Goal: Transaction & Acquisition: Purchase product/service

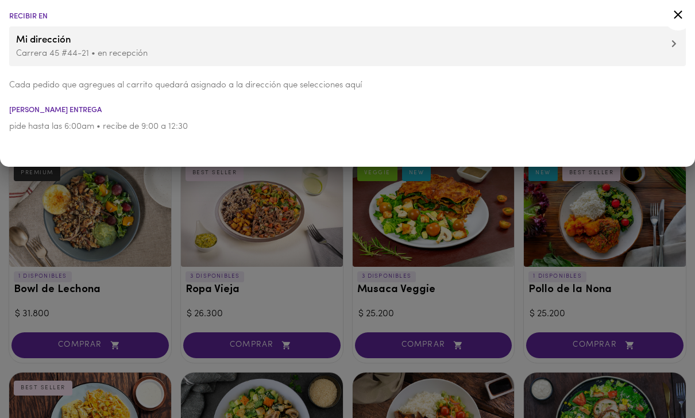
click at [678, 13] on icon at bounding box center [678, 14] width 14 height 14
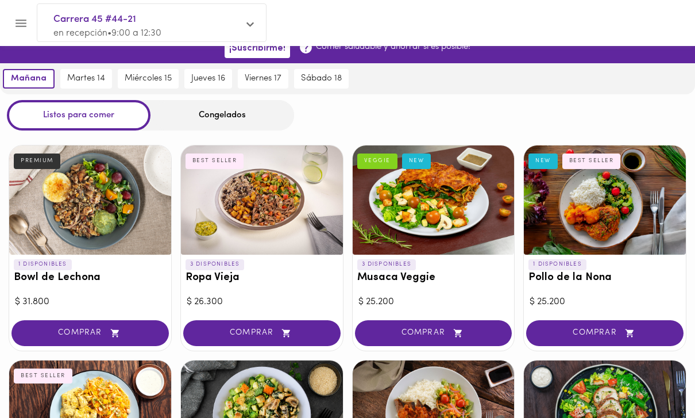
scroll to position [13, 0]
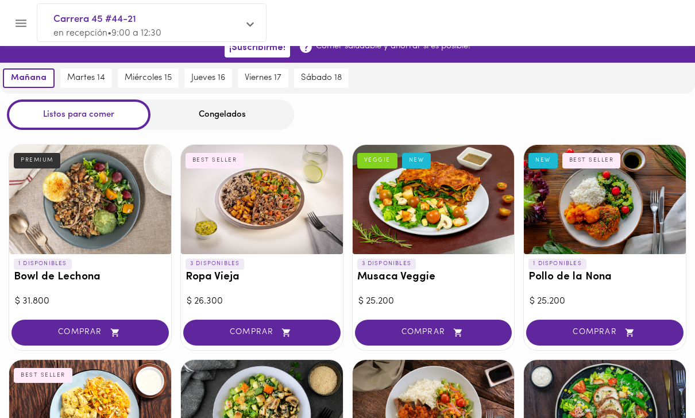
click at [226, 226] on div at bounding box center [262, 199] width 162 height 109
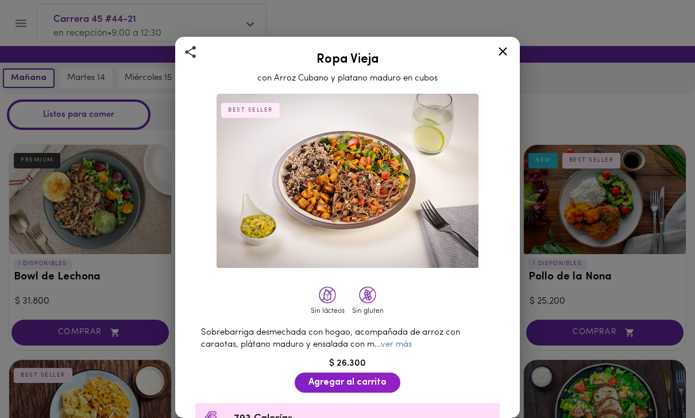
scroll to position [52, 0]
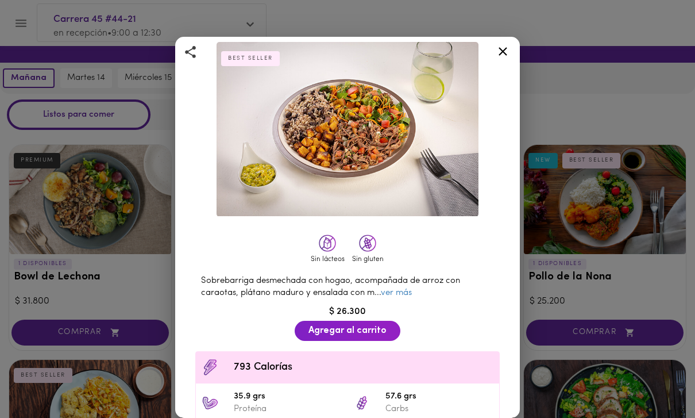
click at [677, 119] on div "Ropa Vieja con Arroz Cubano y platano maduro en cubos BEST SELLER Sin lácteos S…" at bounding box center [347, 209] width 695 height 418
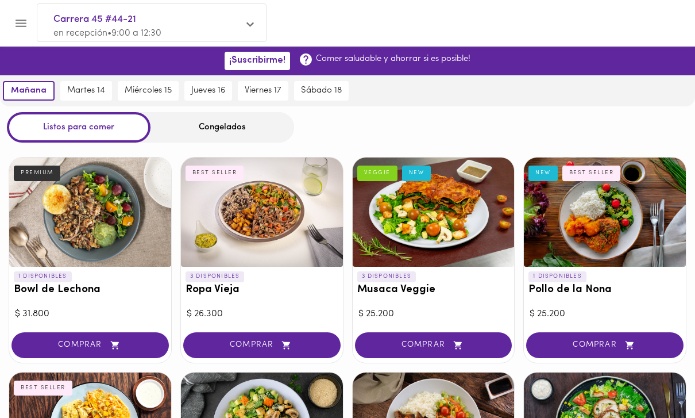
click at [28, 26] on icon "Menu" at bounding box center [21, 23] width 14 height 14
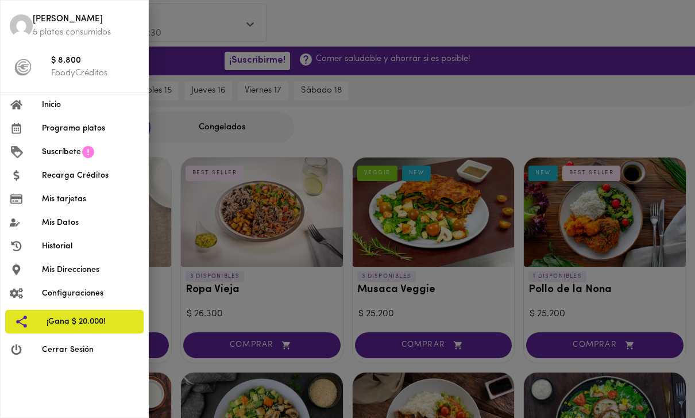
click at [76, 69] on p "FoodyCréditos" at bounding box center [95, 73] width 88 height 12
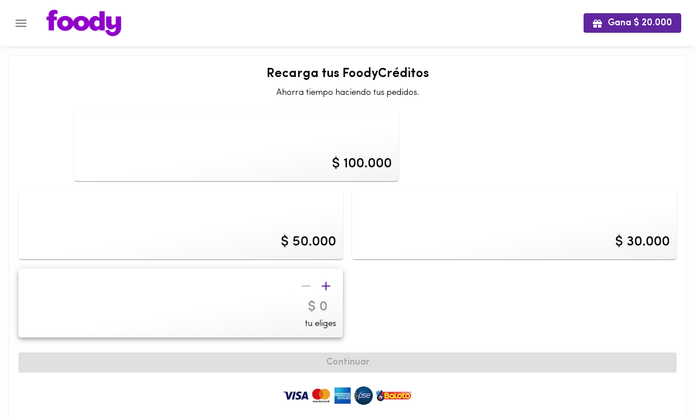
click at [358, 159] on div "$ 100.000" at bounding box center [362, 164] width 60 height 20
type input "100000"
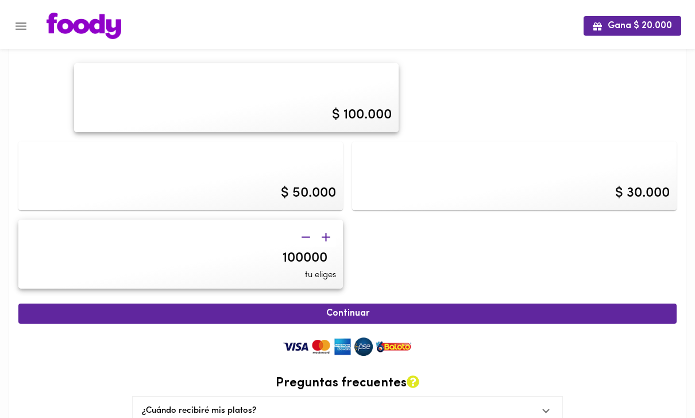
scroll to position [57, 0]
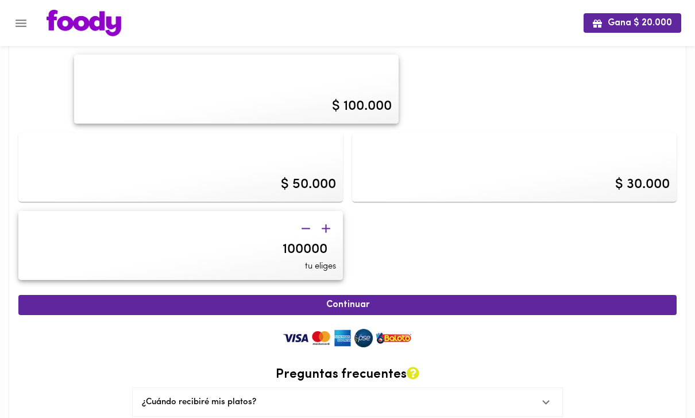
click at [431, 307] on span "Continuar" at bounding box center [347, 304] width 633 height 11
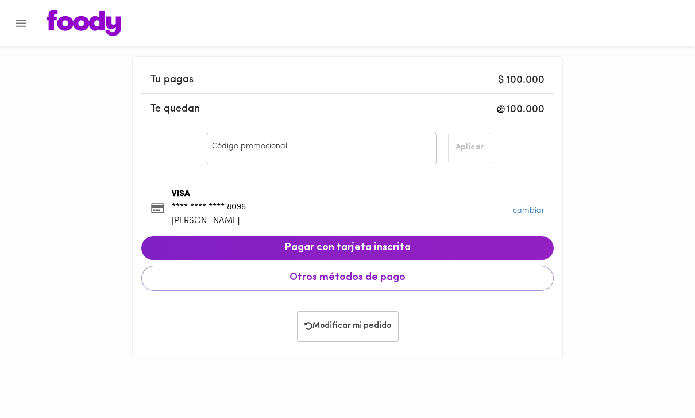
scroll to position [57, 0]
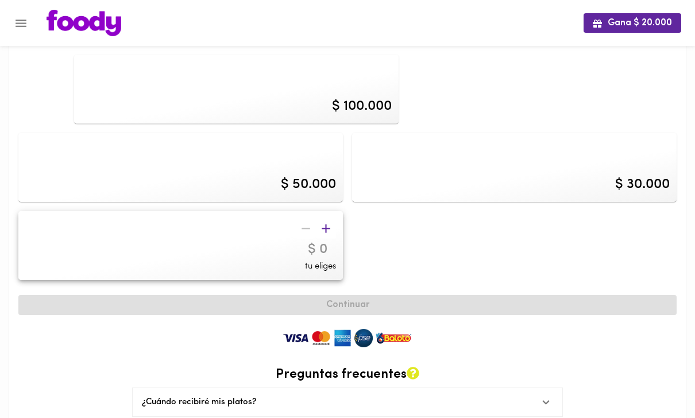
click at [121, 155] on div "$ 50.000" at bounding box center [180, 167] width 325 height 69
type input "50000"
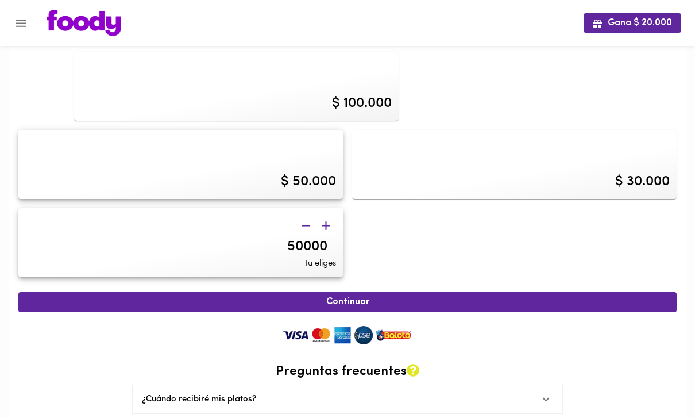
click at [561, 296] on span "Continuar" at bounding box center [347, 301] width 633 height 11
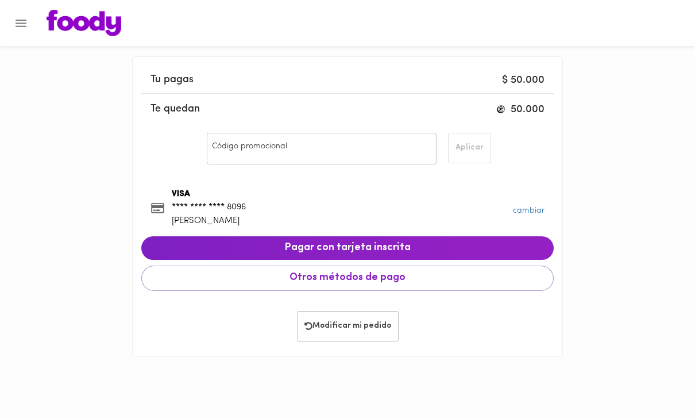
click at [527, 244] on span "Pagar con tarjeta inscrita" at bounding box center [347, 248] width 394 height 13
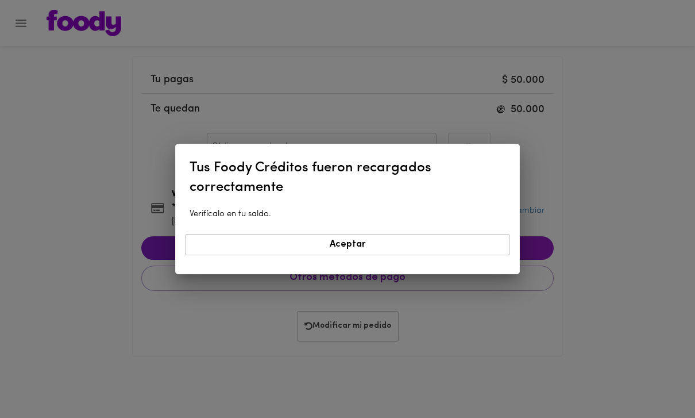
click at [477, 244] on span "Aceptar" at bounding box center [347, 244] width 310 height 11
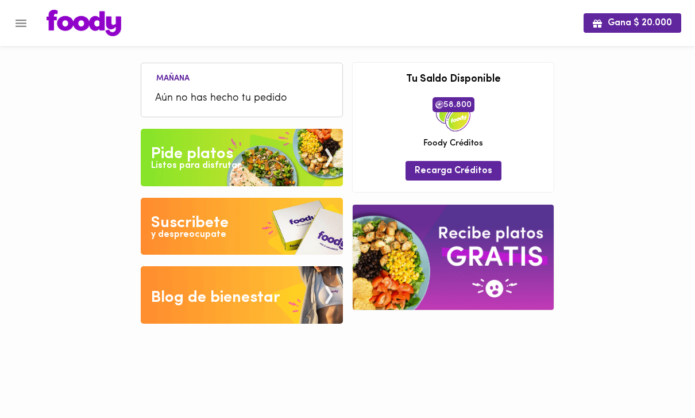
click at [297, 146] on img at bounding box center [242, 157] width 202 height 57
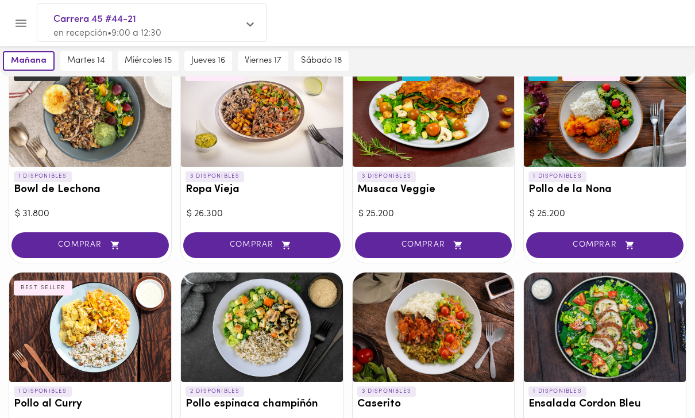
scroll to position [99, 0]
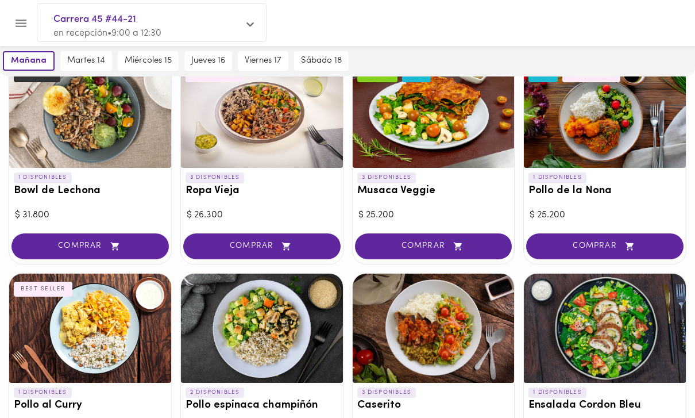
click at [268, 158] on div at bounding box center [262, 113] width 162 height 109
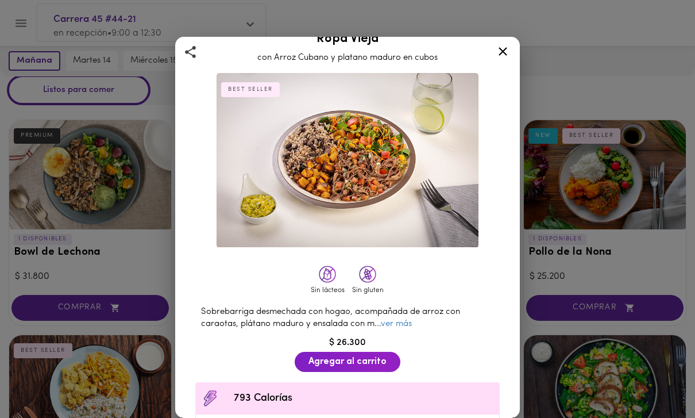
scroll to position [18, 0]
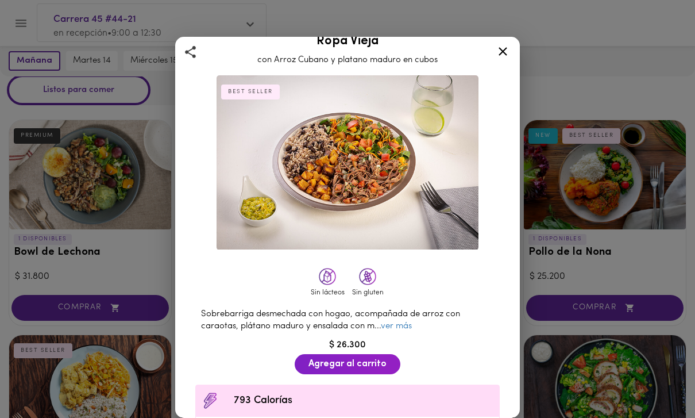
click at [406, 328] on link "ver más" at bounding box center [396, 326] width 31 height 9
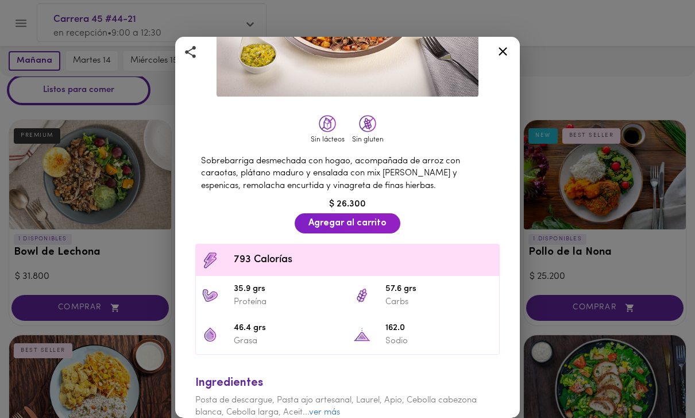
scroll to position [161, 0]
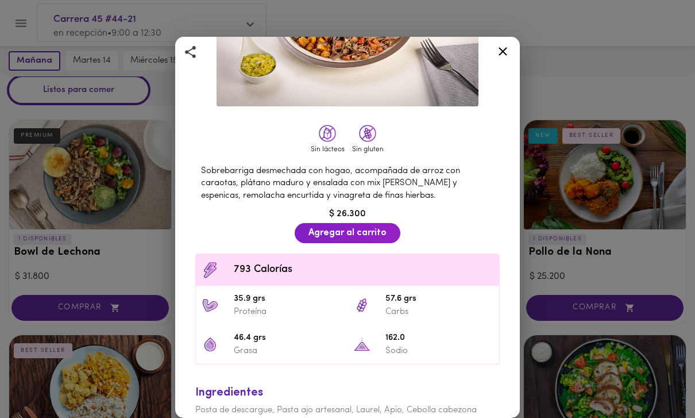
click at [360, 235] on span "Agregar al carrito" at bounding box center [347, 232] width 78 height 11
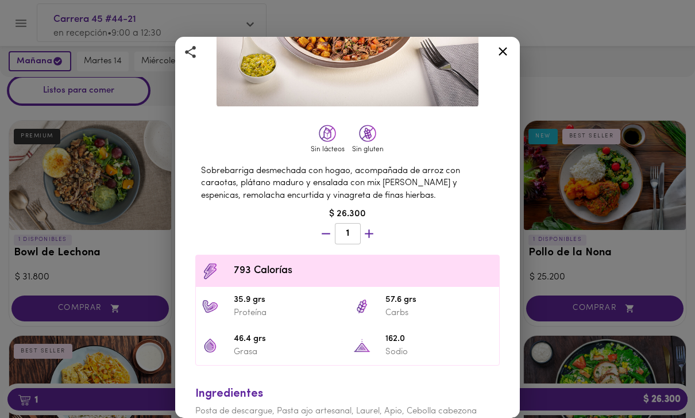
click at [501, 51] on icon at bounding box center [503, 51] width 14 height 14
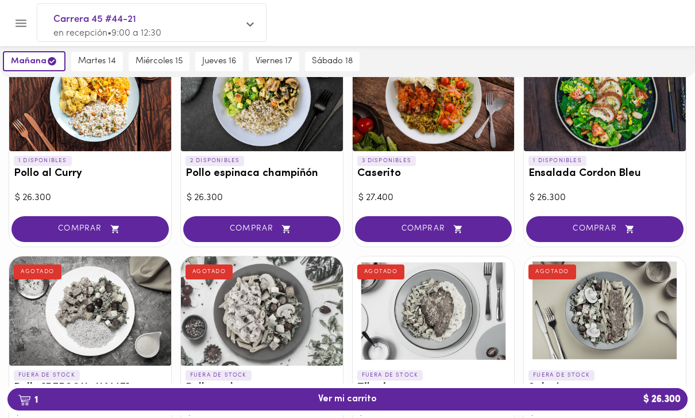
scroll to position [325, 0]
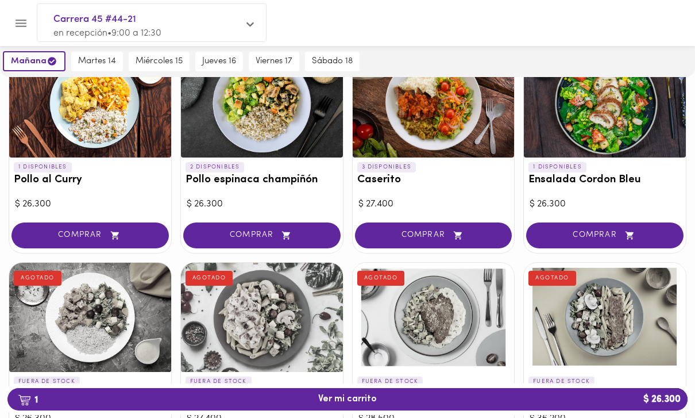
click at [624, 133] on div at bounding box center [605, 102] width 162 height 109
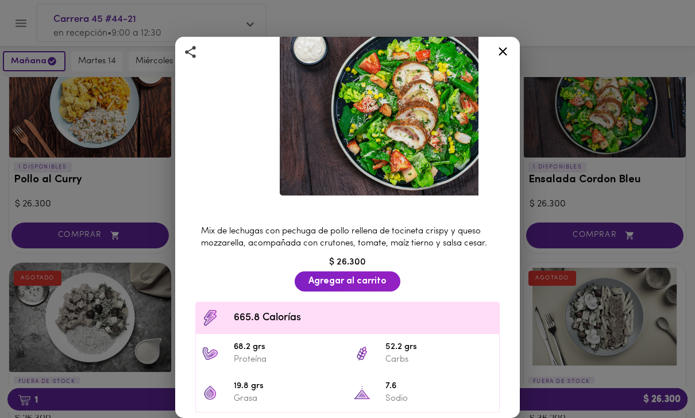
scroll to position [63, 0]
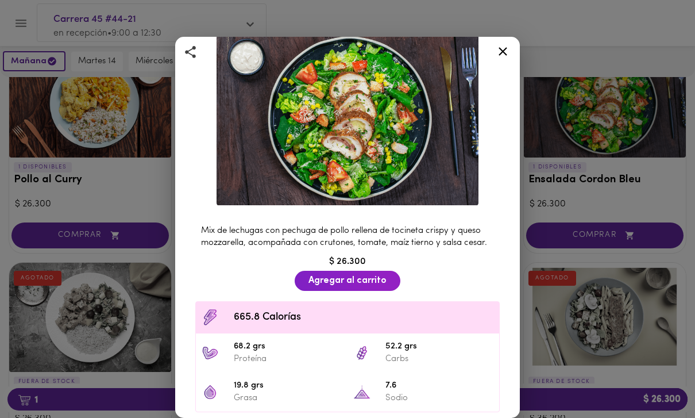
click at [611, 166] on div "Ensalada Cordon Bleu Con Aderezo Cesar Mix de lechugas con pechuga de pollo rel…" at bounding box center [347, 209] width 695 height 418
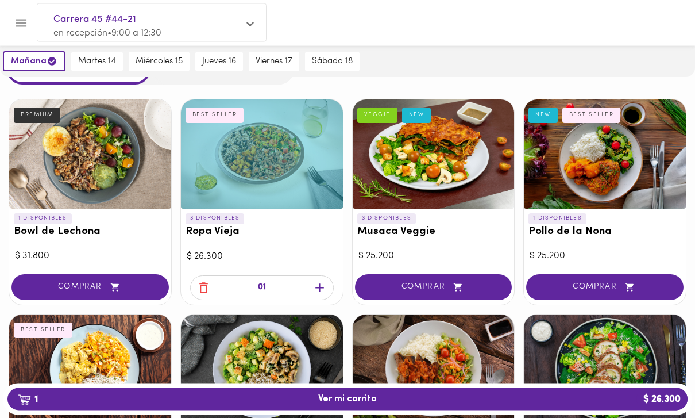
scroll to position [59, 0]
click at [569, 347] on div at bounding box center [605, 368] width 162 height 109
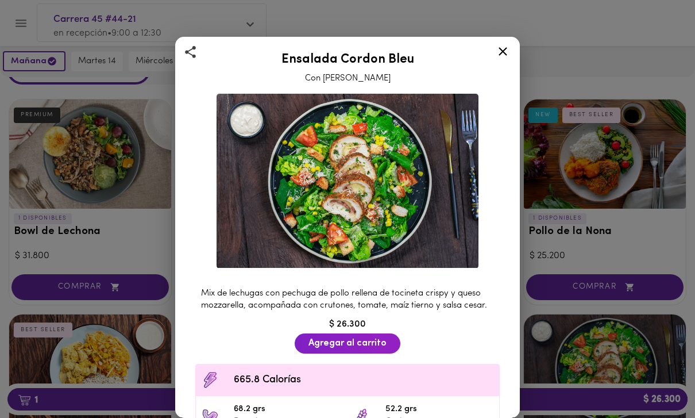
click at [508, 46] on icon at bounding box center [503, 51] width 14 height 14
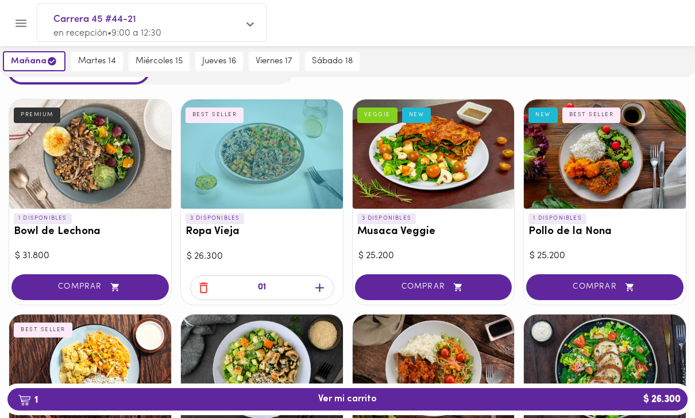
click at [615, 116] on div "BEST SELLER" at bounding box center [591, 114] width 59 height 15
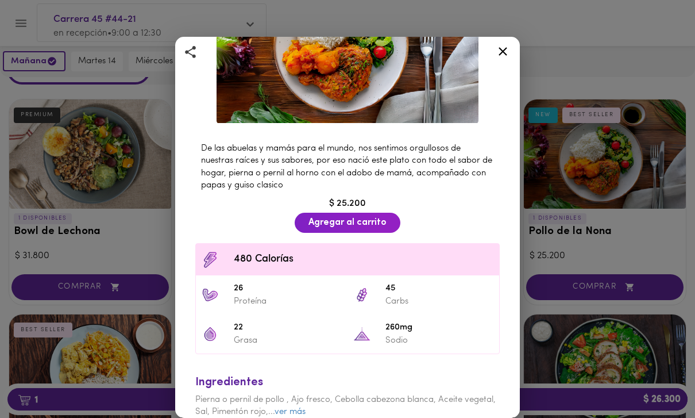
scroll to position [145, 0]
click at [615, 141] on div "Pollo de la Nona Receta clasica de Pollo Sudado NEW BEST SELLER De las abuelas …" at bounding box center [347, 209] width 695 height 418
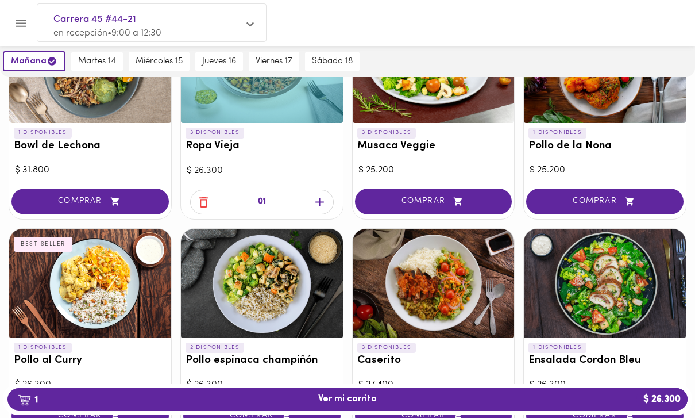
scroll to position [136, 0]
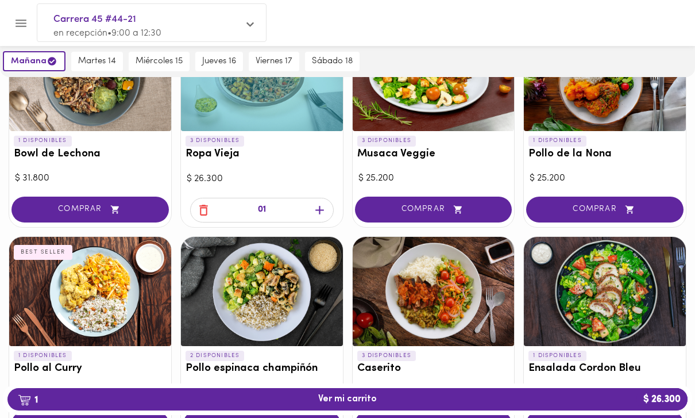
click at [585, 237] on div at bounding box center [605, 291] width 162 height 109
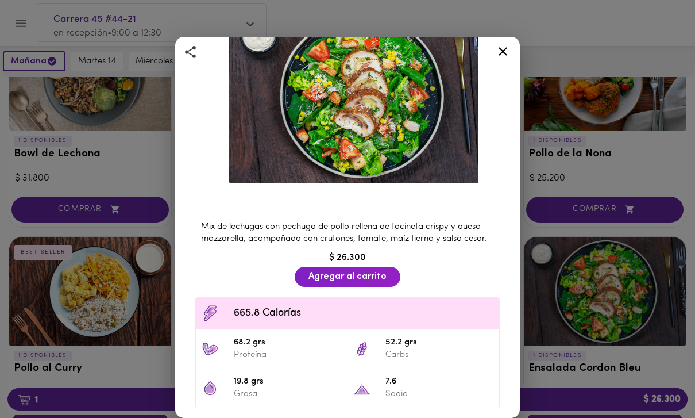
scroll to position [68, 0]
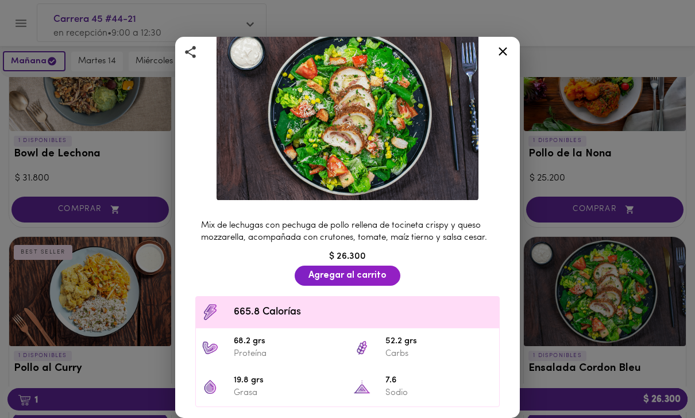
click at [504, 55] on icon at bounding box center [503, 51] width 14 height 14
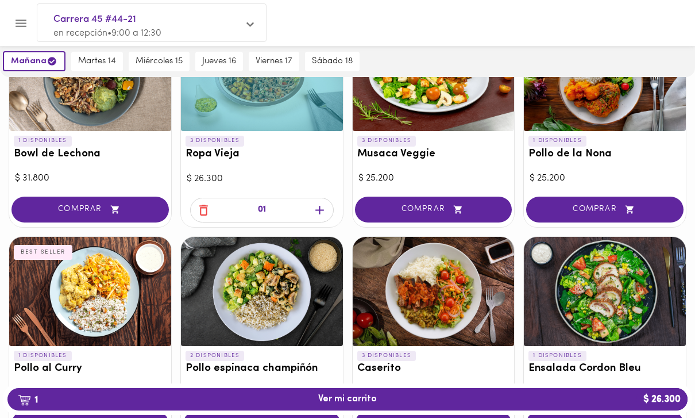
scroll to position [87, 0]
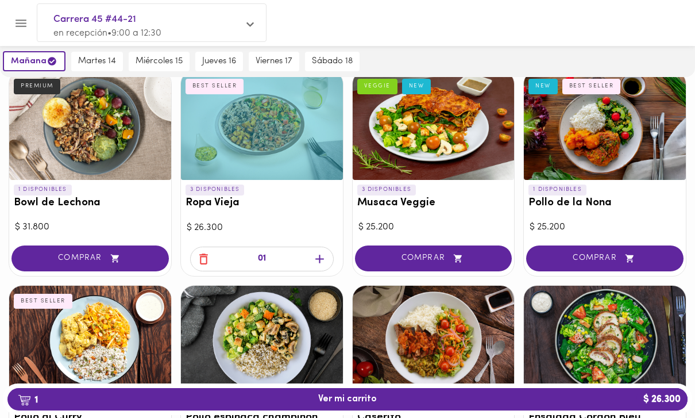
click at [473, 110] on div at bounding box center [434, 125] width 162 height 109
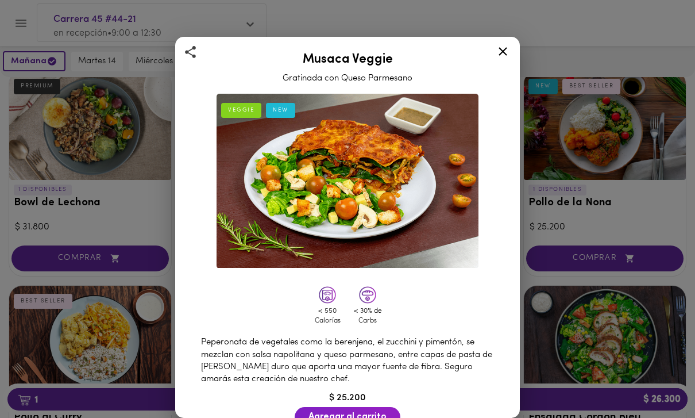
click at [505, 44] on div at bounding box center [503, 54] width 28 height 28
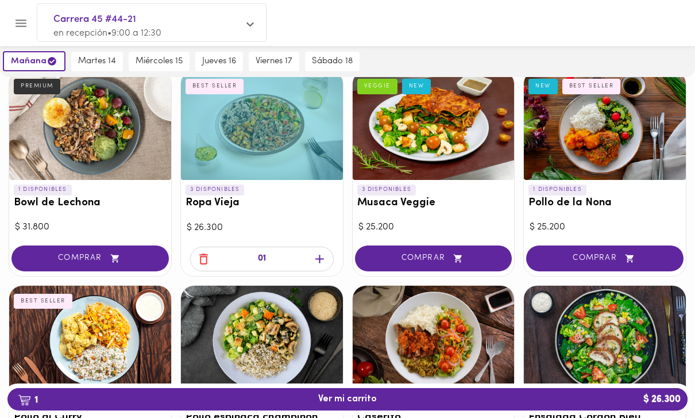
click at [606, 113] on div at bounding box center [605, 125] width 162 height 109
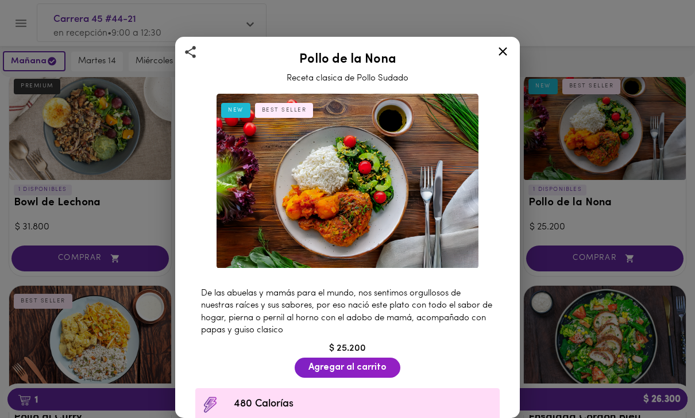
click at [510, 64] on div at bounding box center [503, 54] width 28 height 28
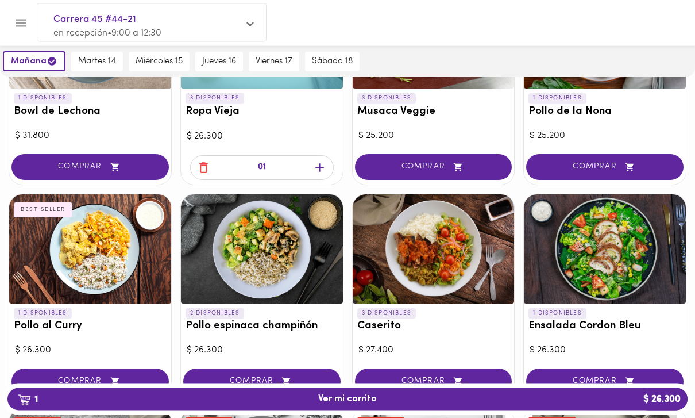
scroll to position [185, 0]
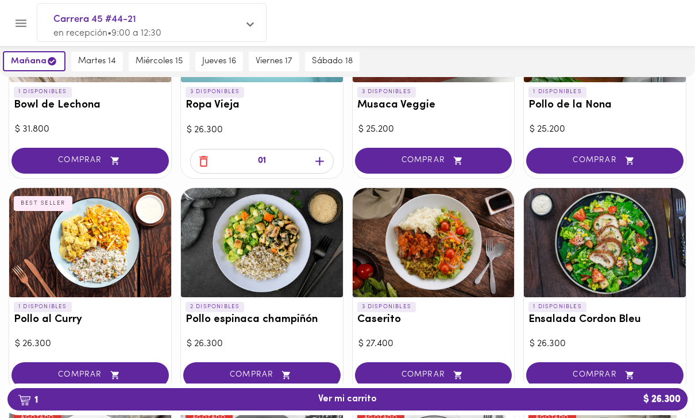
click at [567, 234] on div at bounding box center [605, 242] width 162 height 109
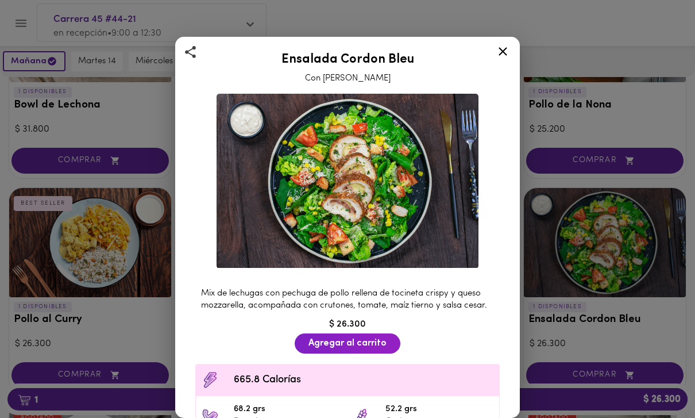
click at [333, 149] on img at bounding box center [348, 181] width 262 height 175
click at [380, 144] on img at bounding box center [348, 181] width 262 height 175
click at [318, 343] on span "Agregar al carrito" at bounding box center [347, 343] width 78 height 11
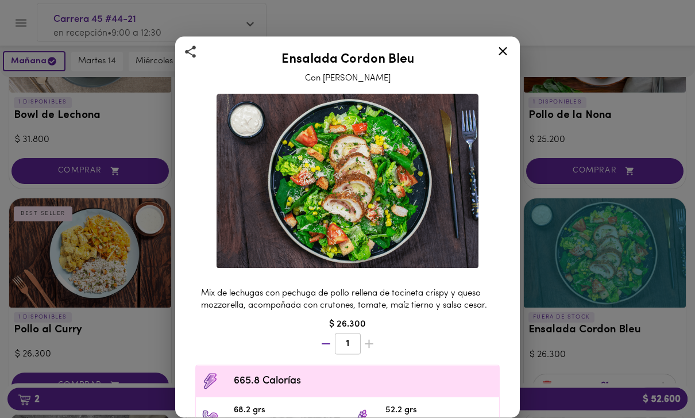
scroll to position [174, 0]
click at [513, 53] on div at bounding box center [503, 54] width 28 height 28
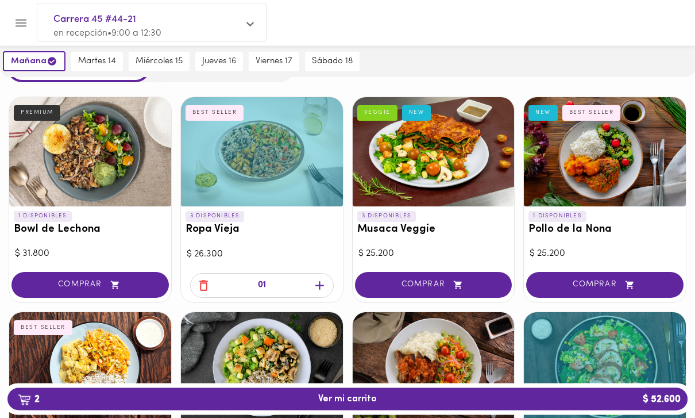
scroll to position [55, 0]
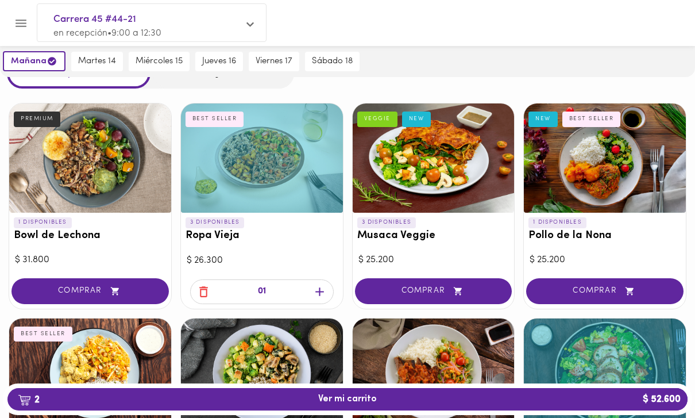
click at [227, 405] on button "2 Ver mi carrito $ 52.600" at bounding box center [347, 399] width 680 height 22
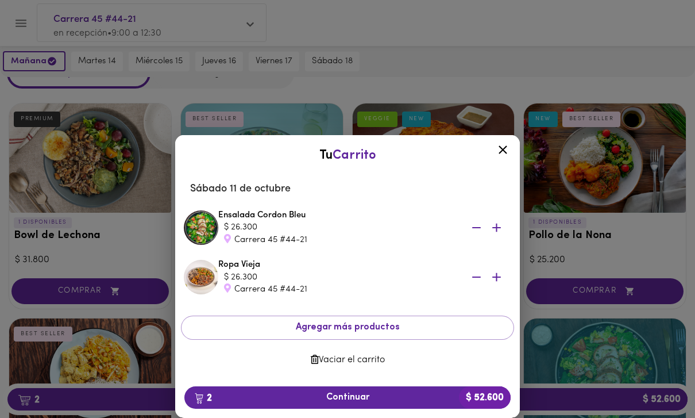
click at [393, 395] on span "2 Continuar $ 52.600" at bounding box center [348, 397] width 308 height 11
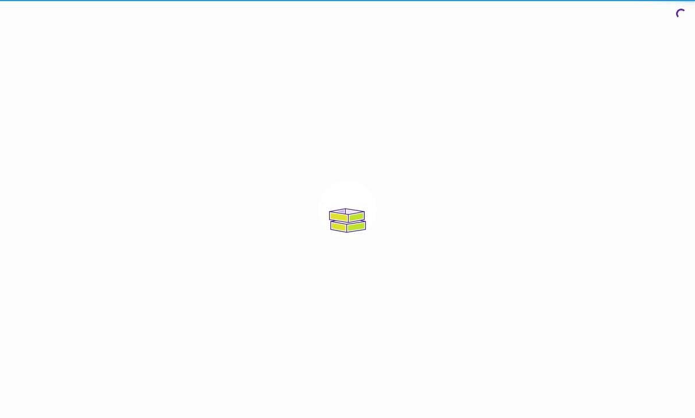
scroll to position [37, 0]
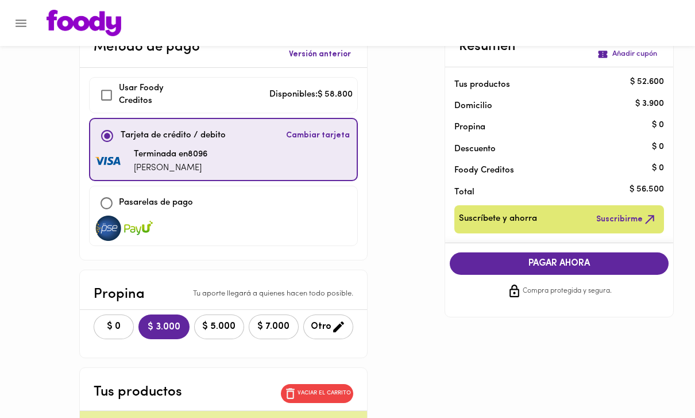
checkbox input "true"
click at [104, 132] on input "checkbox" at bounding box center [107, 135] width 25 height 25
checkbox input "true"
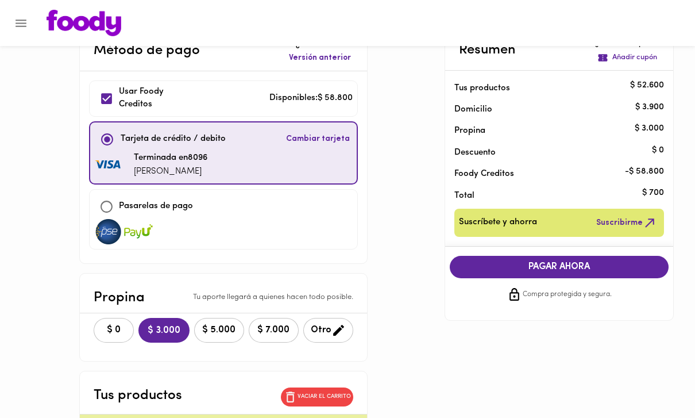
scroll to position [0, 0]
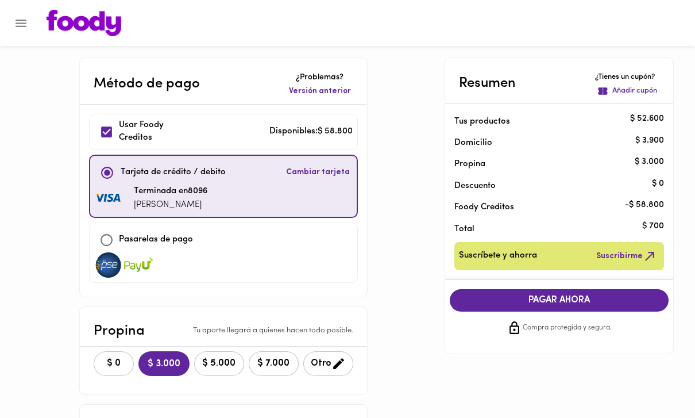
click at [467, 302] on span "PAGAR AHORA" at bounding box center [559, 300] width 196 height 11
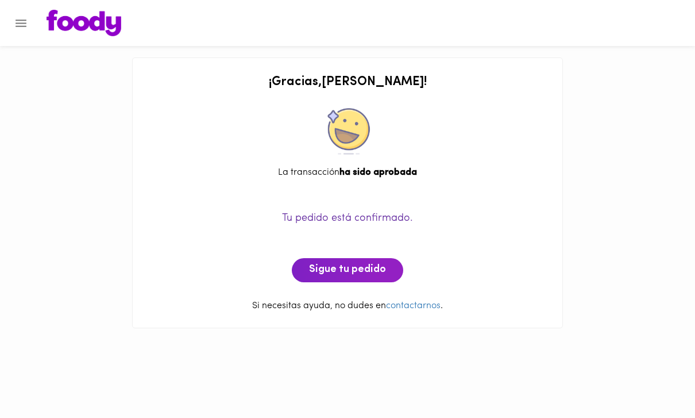
click at [370, 266] on span "Sigue tu pedido" at bounding box center [347, 270] width 77 height 13
